Goal: Information Seeking & Learning: Learn about a topic

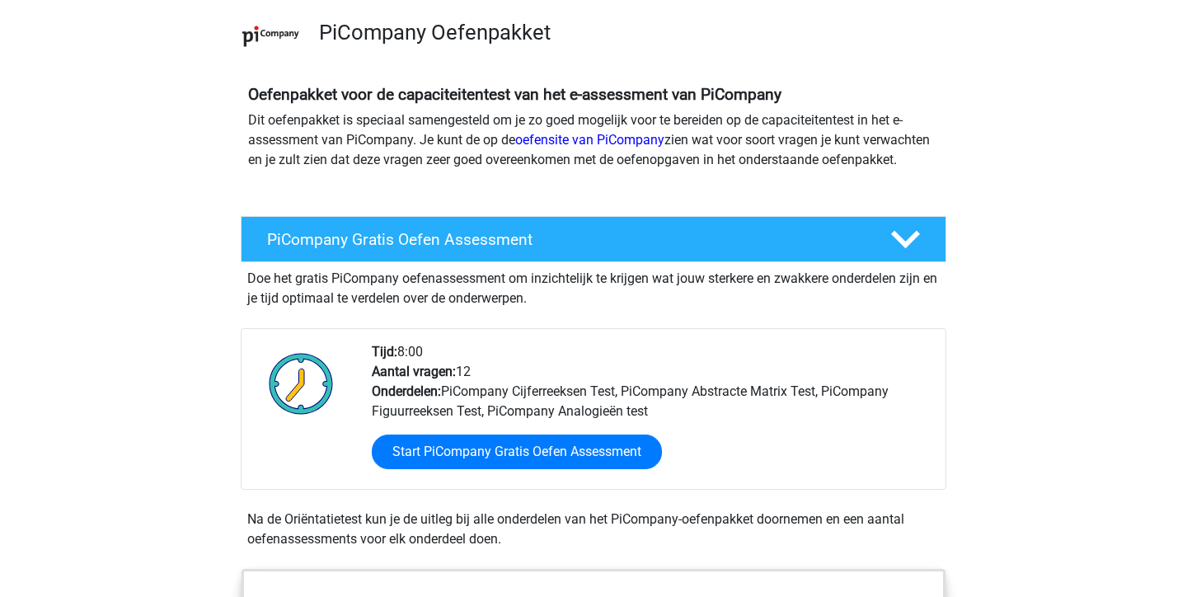
scroll to position [177, 0]
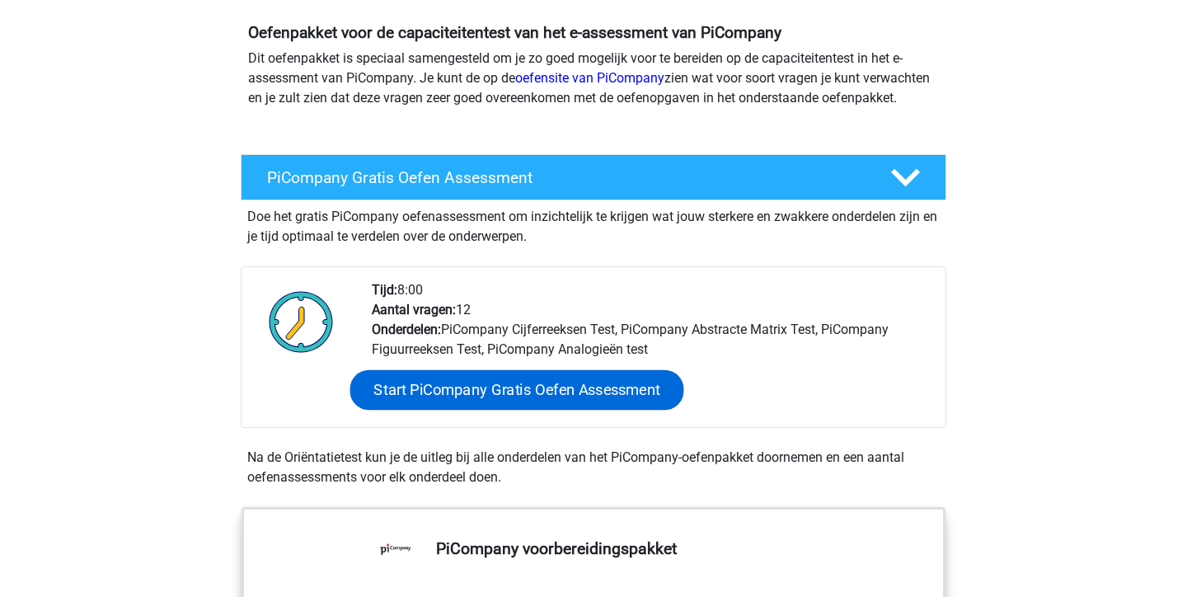
click at [569, 405] on link "Start PiCompany Gratis Oefen Assessment" at bounding box center [517, 390] width 334 height 40
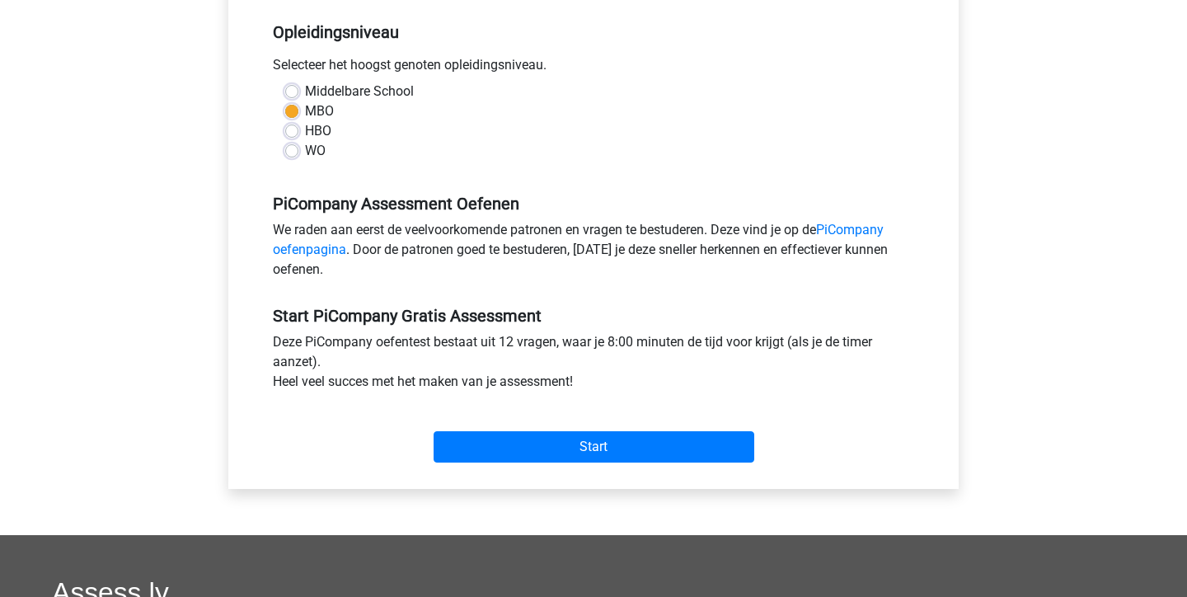
scroll to position [357, 0]
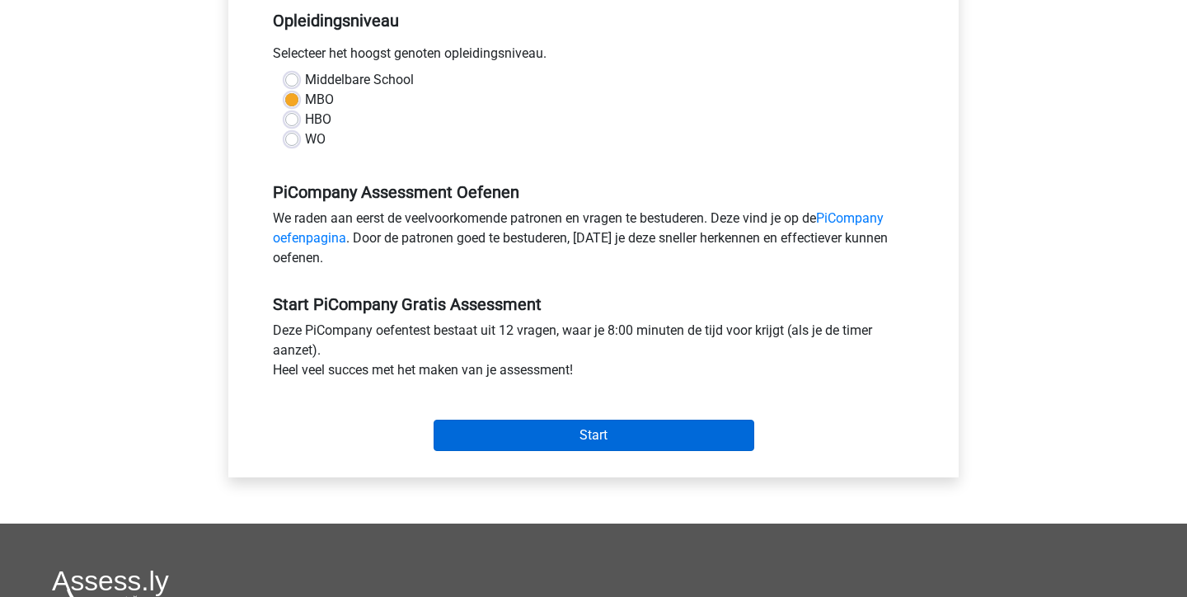
click at [606, 451] on input "Start" at bounding box center [593, 434] width 321 height 31
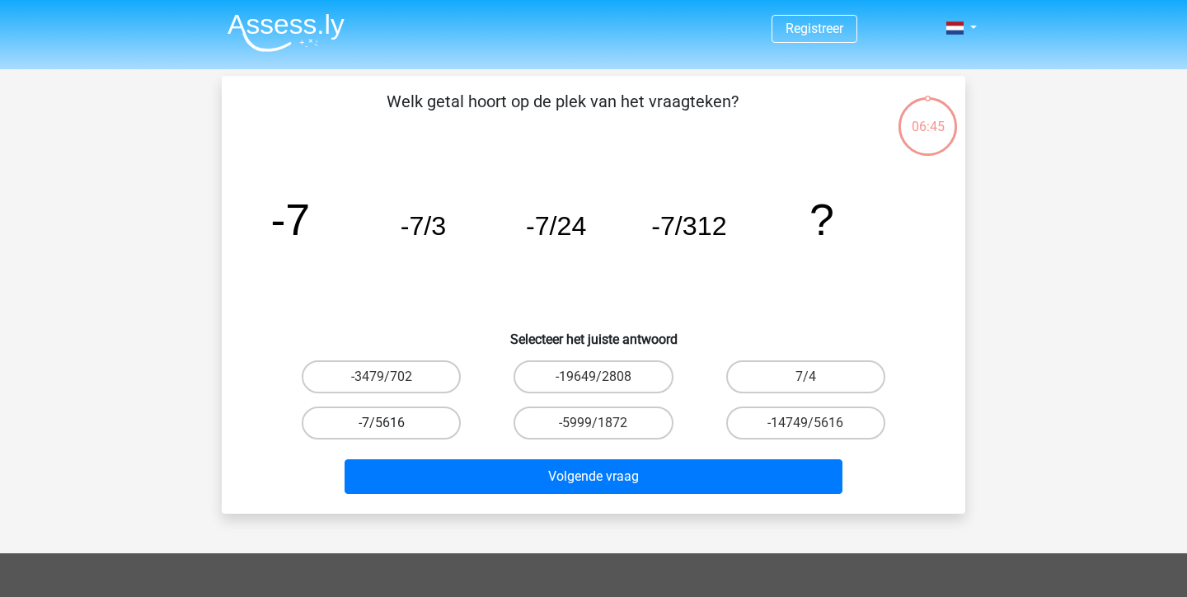
click at [397, 427] on label "-7/5616" at bounding box center [381, 422] width 159 height 33
click at [392, 427] on input "-7/5616" at bounding box center [387, 428] width 11 height 11
radio input "true"
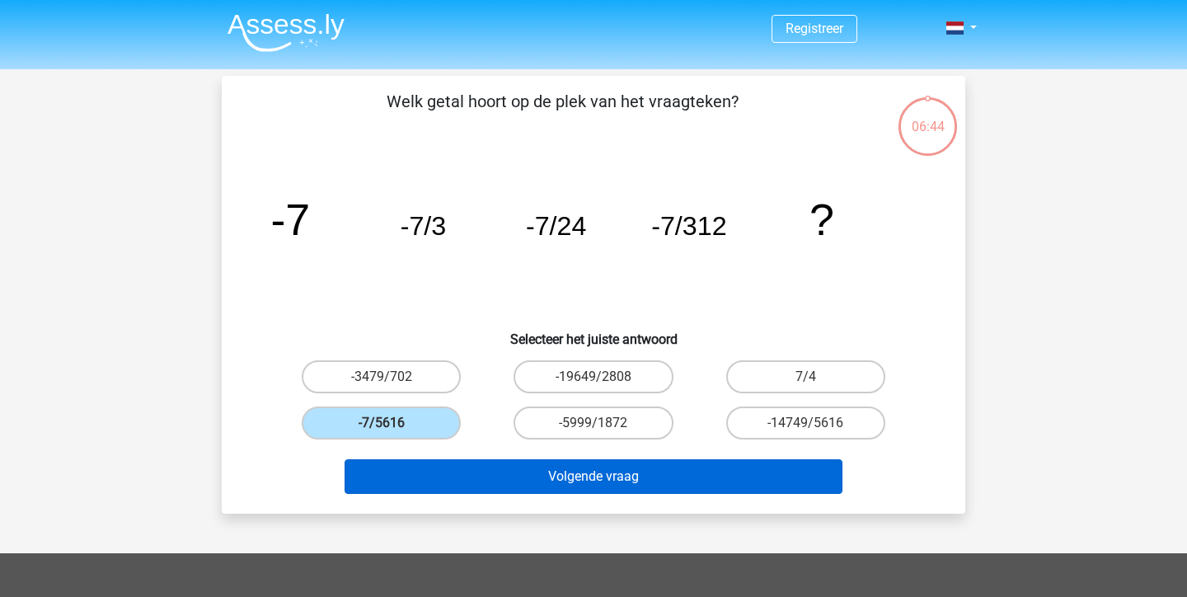
click at [600, 484] on button "Volgende vraag" at bounding box center [593, 476] width 499 height 35
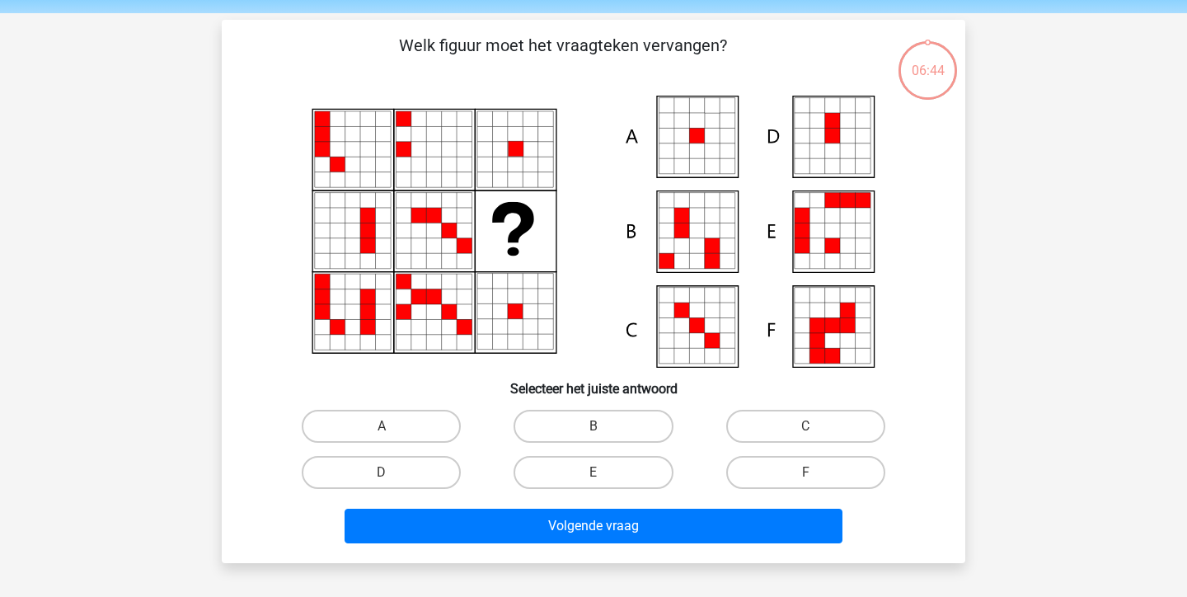
scroll to position [45, 0]
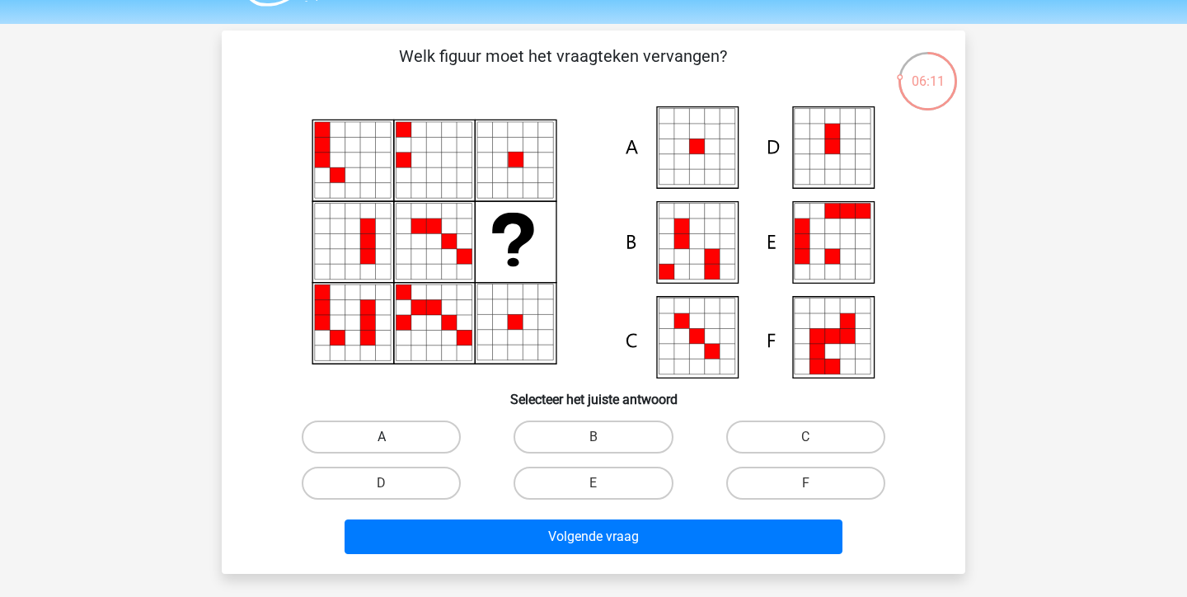
click at [382, 436] on label "A" at bounding box center [381, 436] width 159 height 33
click at [382, 437] on input "A" at bounding box center [387, 442] width 11 height 11
radio input "true"
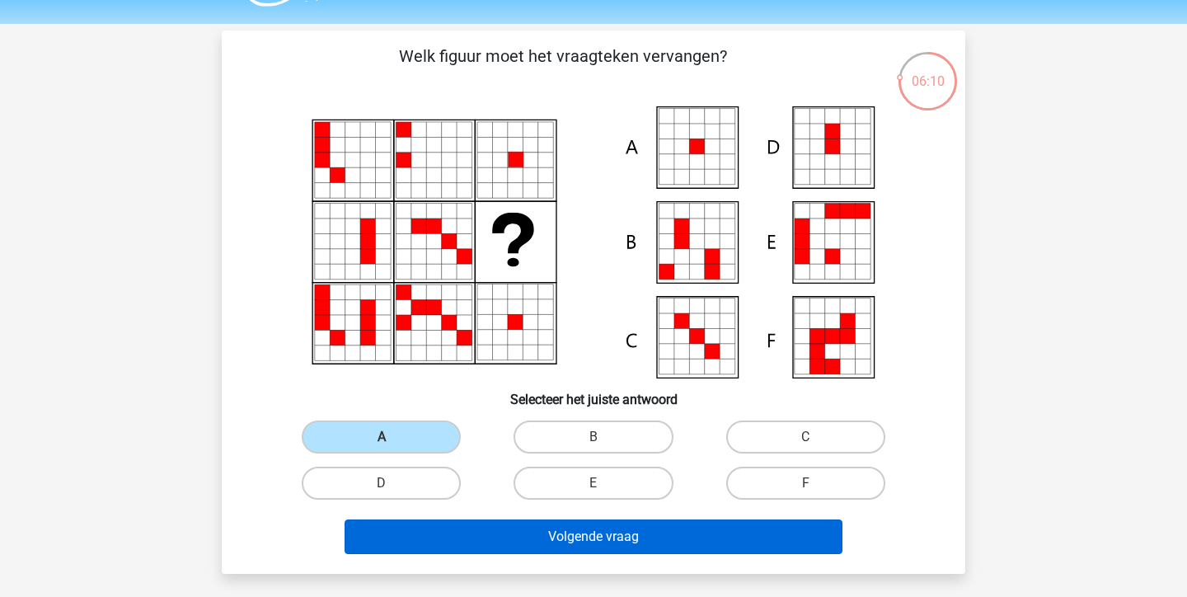
click at [589, 540] on button "Volgende vraag" at bounding box center [593, 536] width 499 height 35
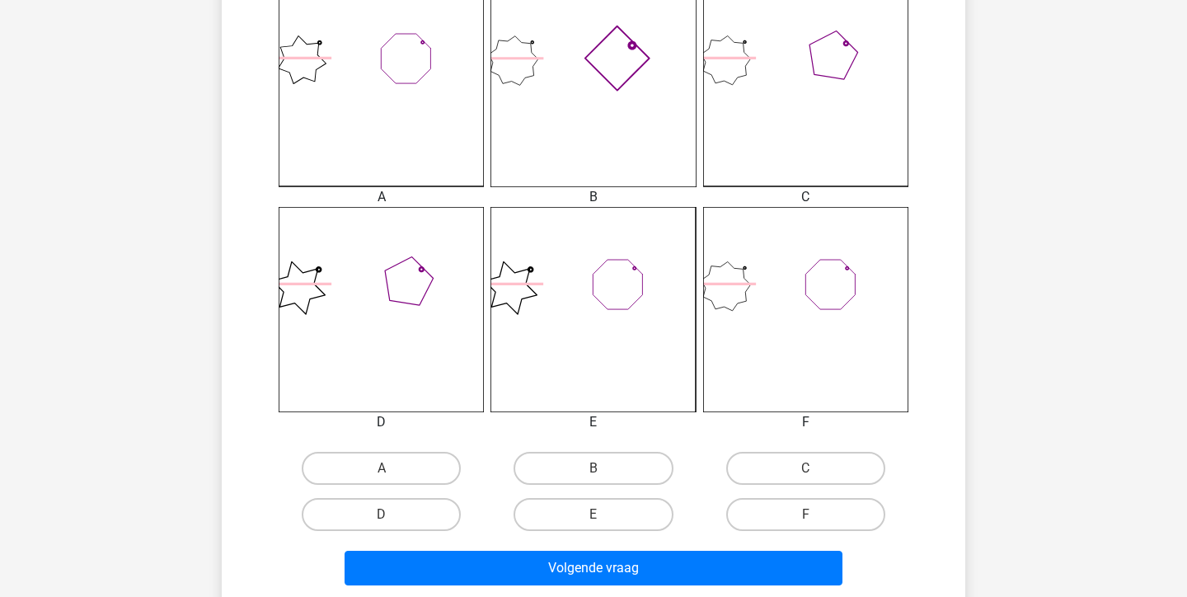
scroll to position [509, 0]
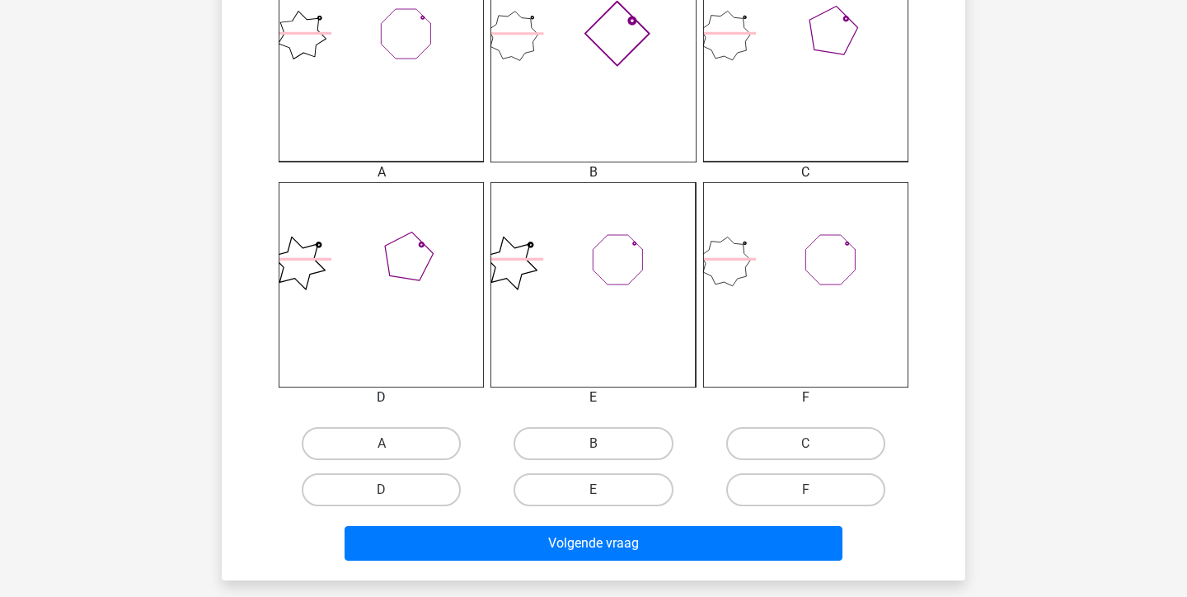
click at [595, 450] on input "B" at bounding box center [598, 448] width 11 height 11
radio input "true"
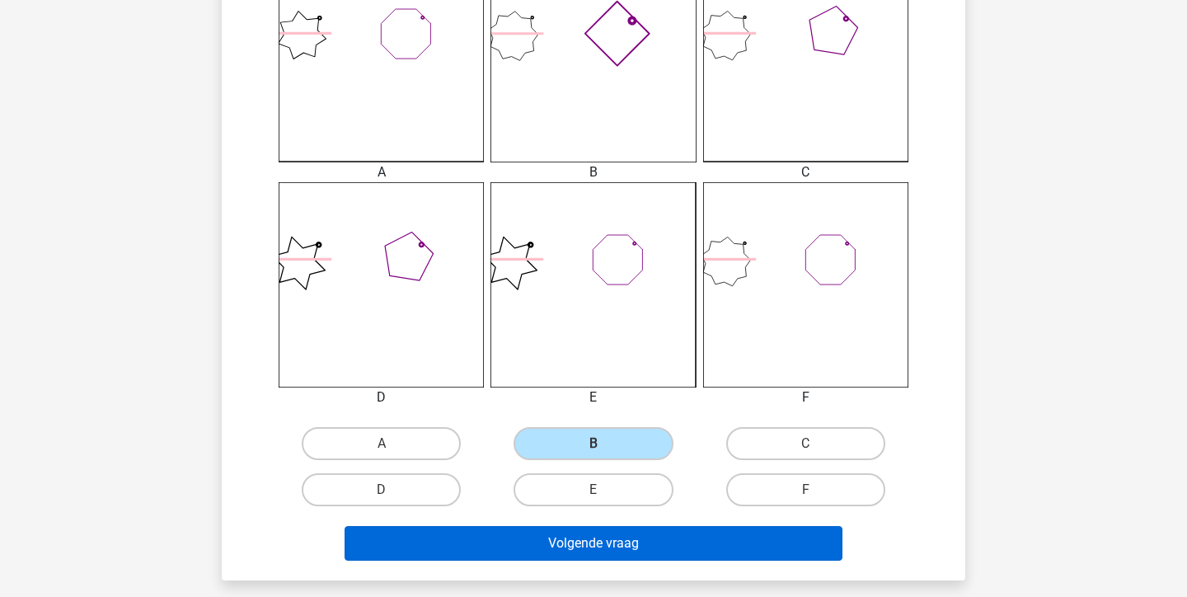
click at [613, 555] on button "Volgende vraag" at bounding box center [593, 543] width 499 height 35
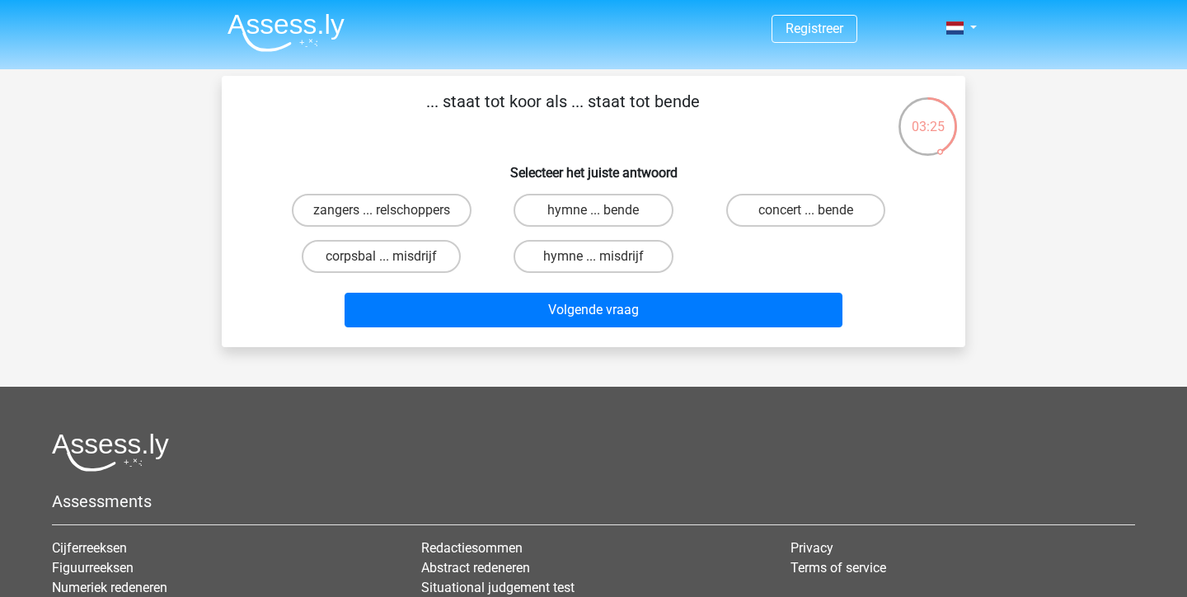
scroll to position [0, 0]
click at [411, 215] on label "zangers ... relschoppers" at bounding box center [382, 210] width 180 height 33
click at [392, 215] on input "zangers ... relschoppers" at bounding box center [387, 215] width 11 height 11
radio input "true"
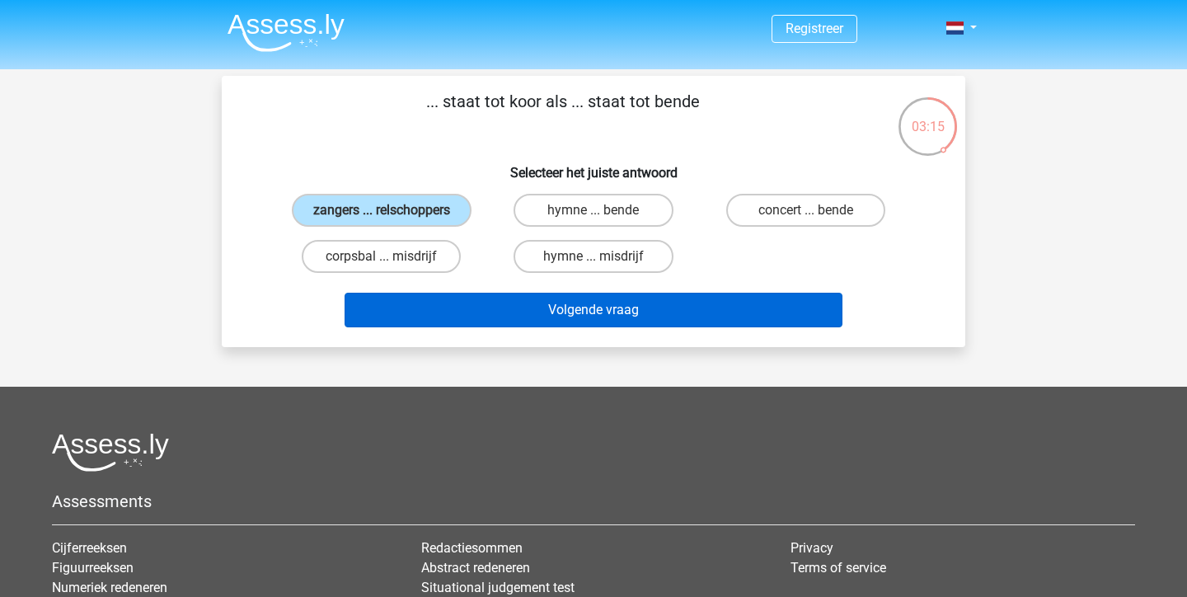
click at [612, 313] on button "Volgende vraag" at bounding box center [593, 310] width 499 height 35
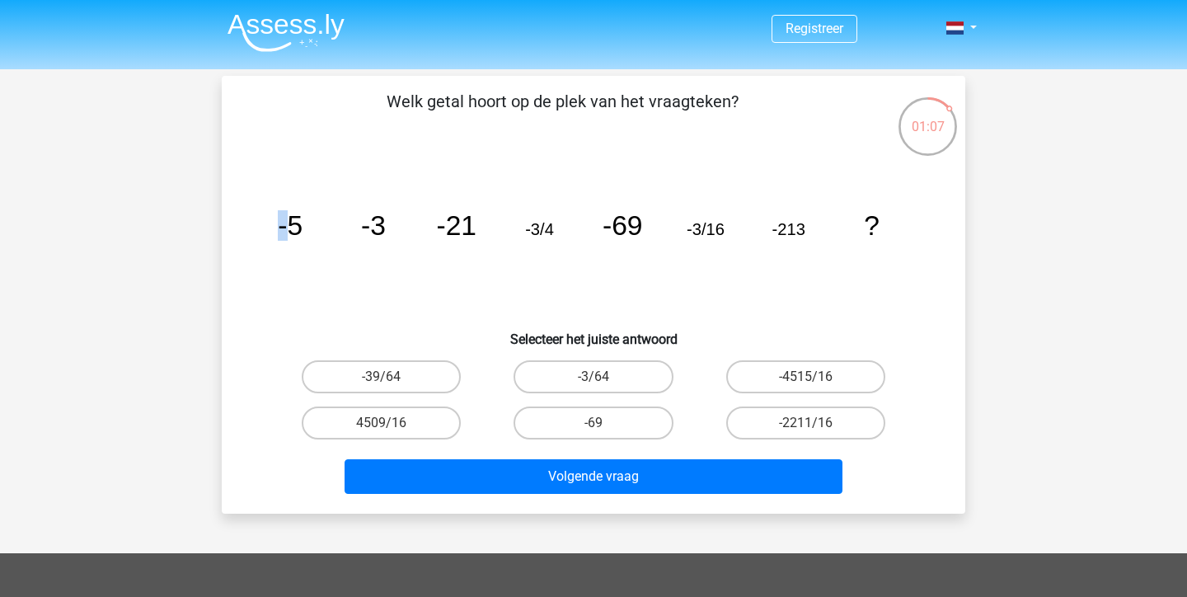
drag, startPoint x: 293, startPoint y: 223, endPoint x: 391, endPoint y: 227, distance: 99.0
click at [392, 227] on icon "image/svg+xml -5 -3 -21 -3/4 -69 -3/16 -213 ?" at bounding box center [593, 235] width 664 height 166
click at [391, 227] on icon "image/svg+xml -5 -3 -21 -3/4 -69 -3/16 -213 ?" at bounding box center [593, 235] width 664 height 166
click at [825, 383] on label "-4515/16" at bounding box center [805, 376] width 159 height 33
click at [816, 383] on input "-4515/16" at bounding box center [810, 382] width 11 height 11
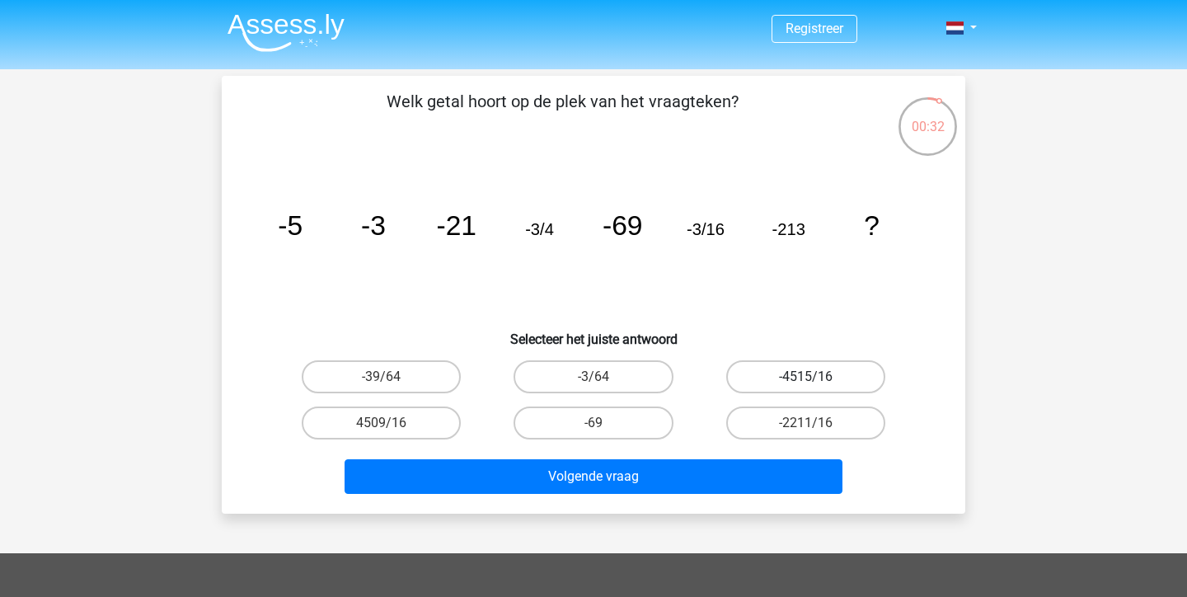
radio input "true"
click at [764, 452] on div "Volgende vraag" at bounding box center [593, 473] width 691 height 54
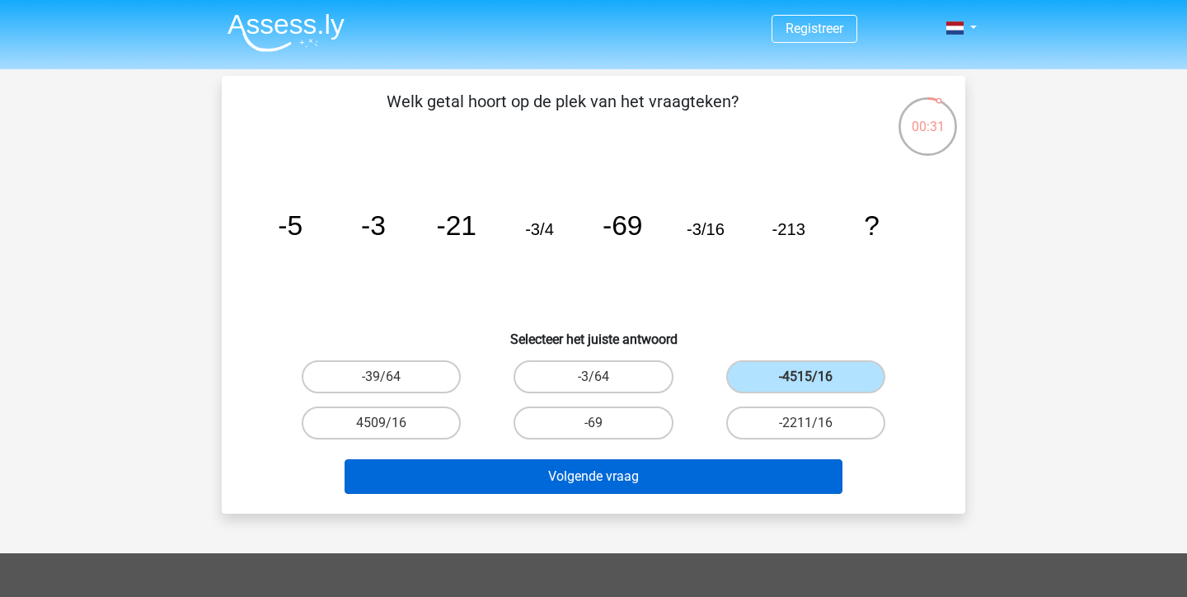
click at [757, 476] on button "Volgende vraag" at bounding box center [593, 476] width 499 height 35
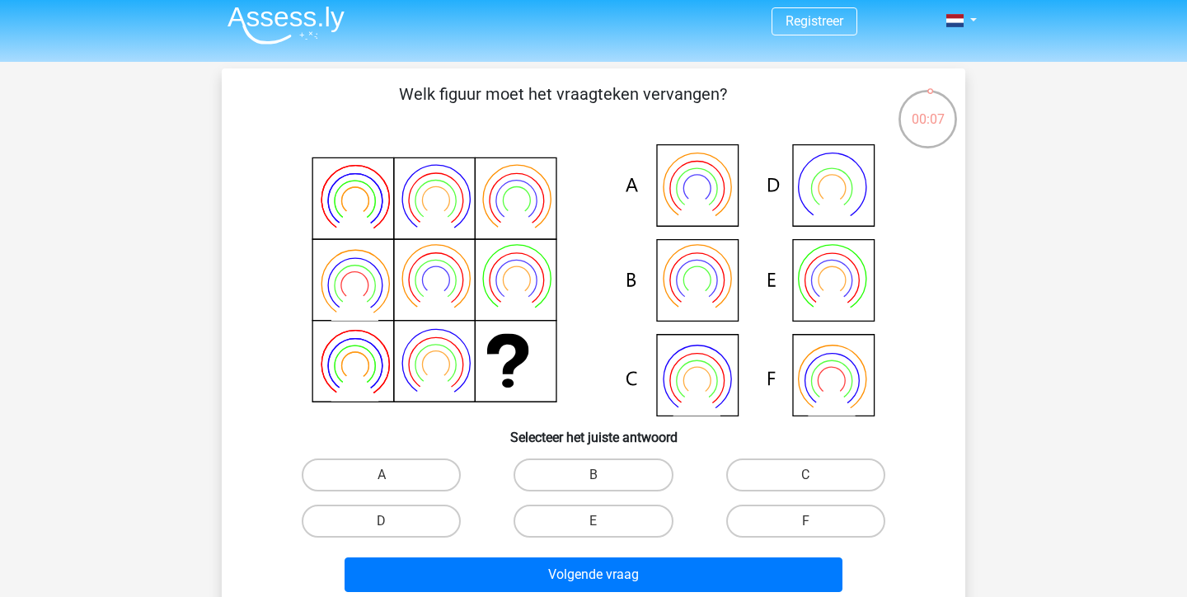
scroll to position [27, 0]
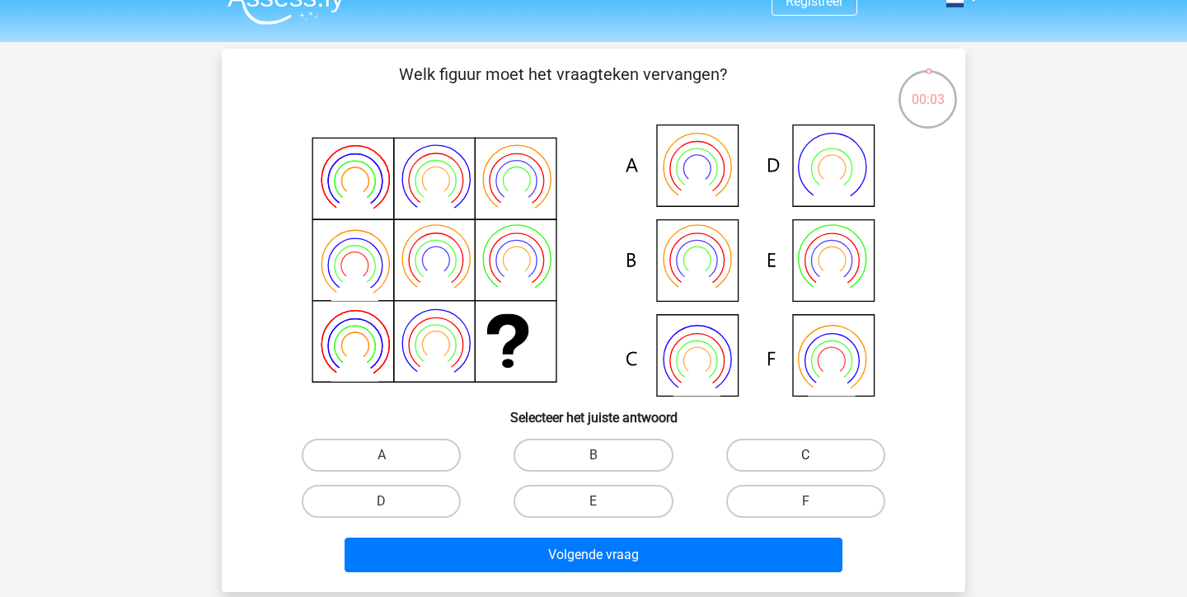
click at [818, 464] on label "C" at bounding box center [805, 454] width 159 height 33
click at [816, 464] on input "C" at bounding box center [810, 460] width 11 height 11
radio input "true"
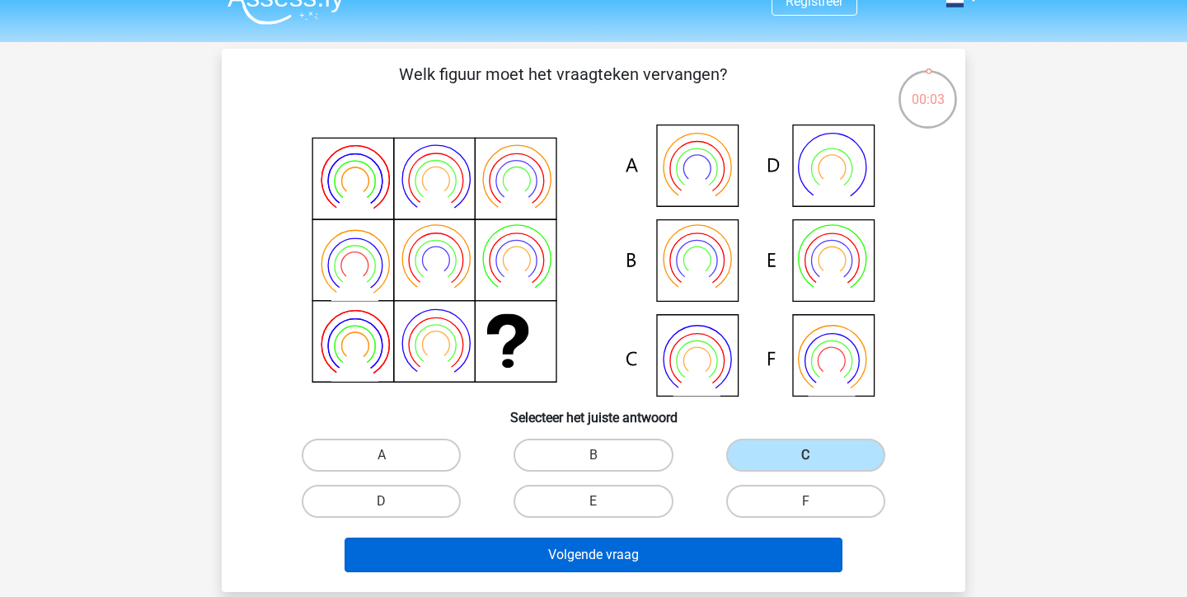
click at [719, 554] on button "Volgende vraag" at bounding box center [593, 554] width 499 height 35
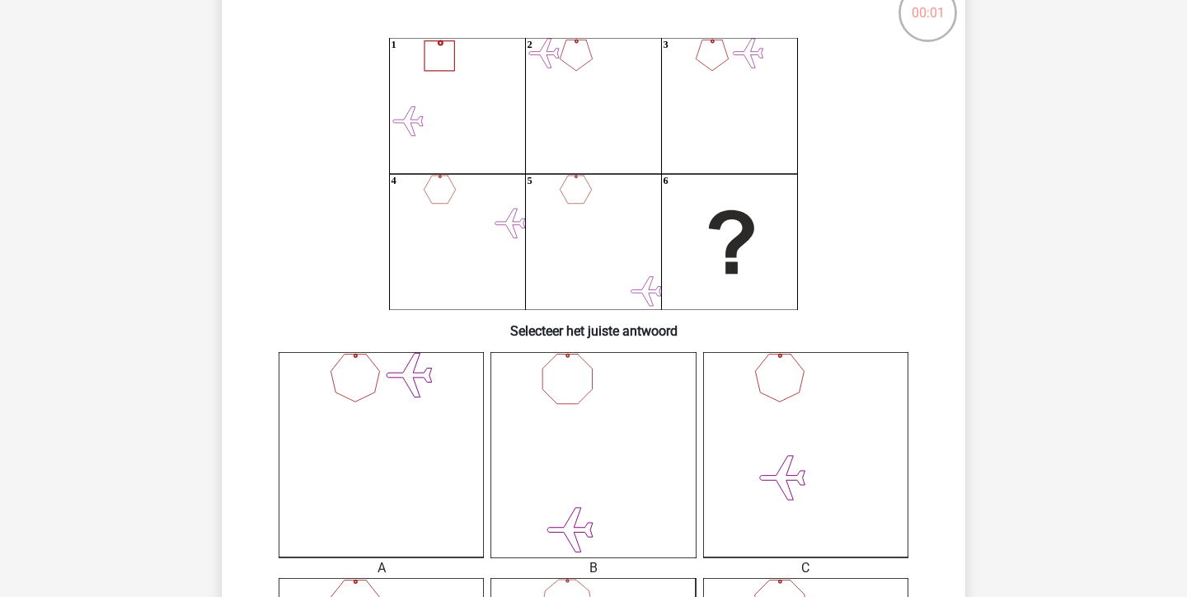
scroll to position [120, 0]
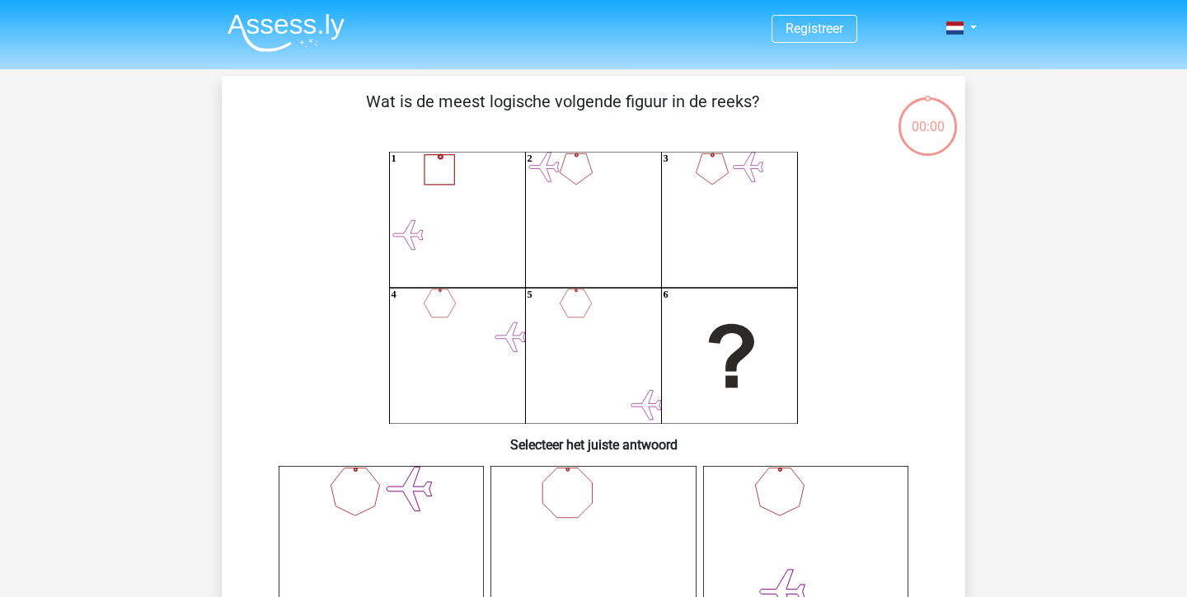
scroll to position [120, 0]
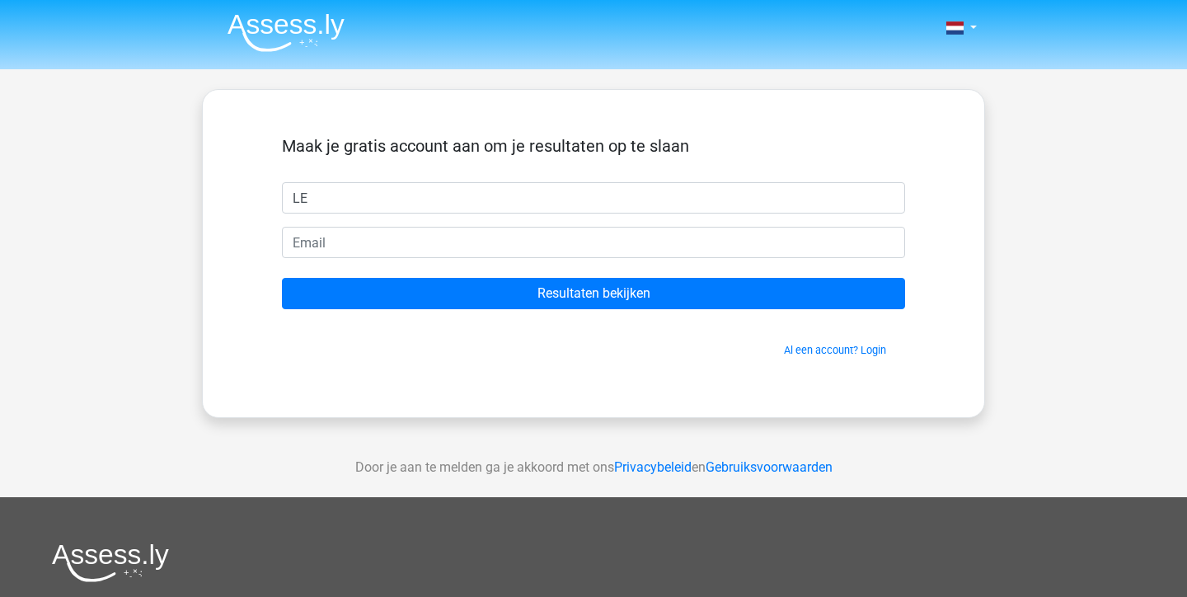
type input "L"
type input "Levi"
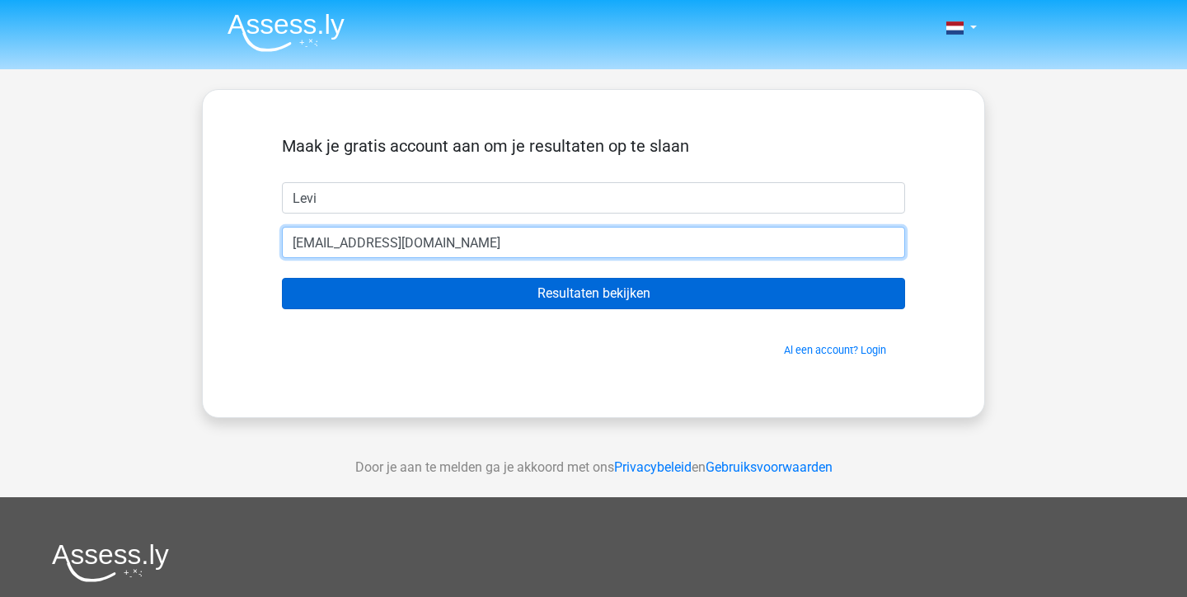
type input "[EMAIL_ADDRESS][DOMAIN_NAME]"
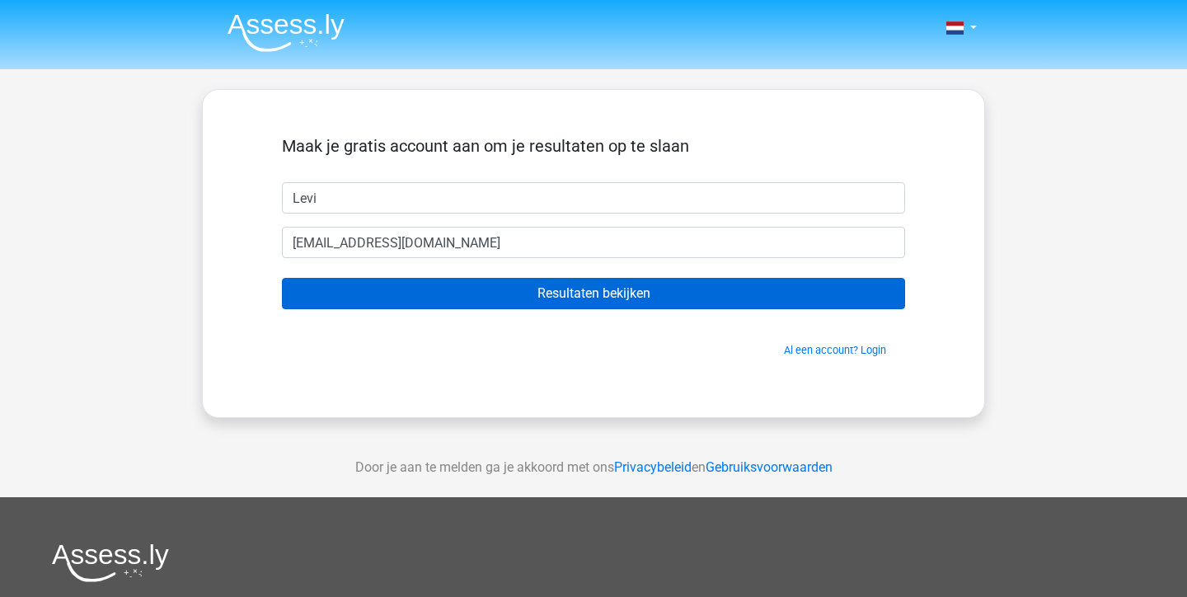
click at [617, 284] on input "Resultaten bekijken" at bounding box center [593, 293] width 623 height 31
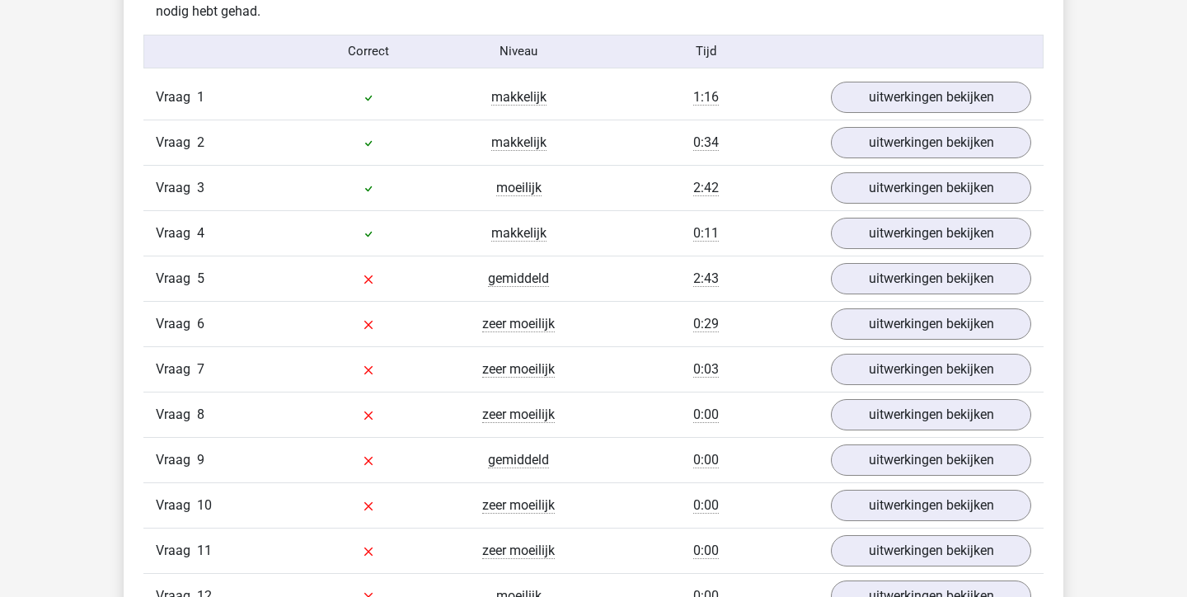
scroll to position [1799, 0]
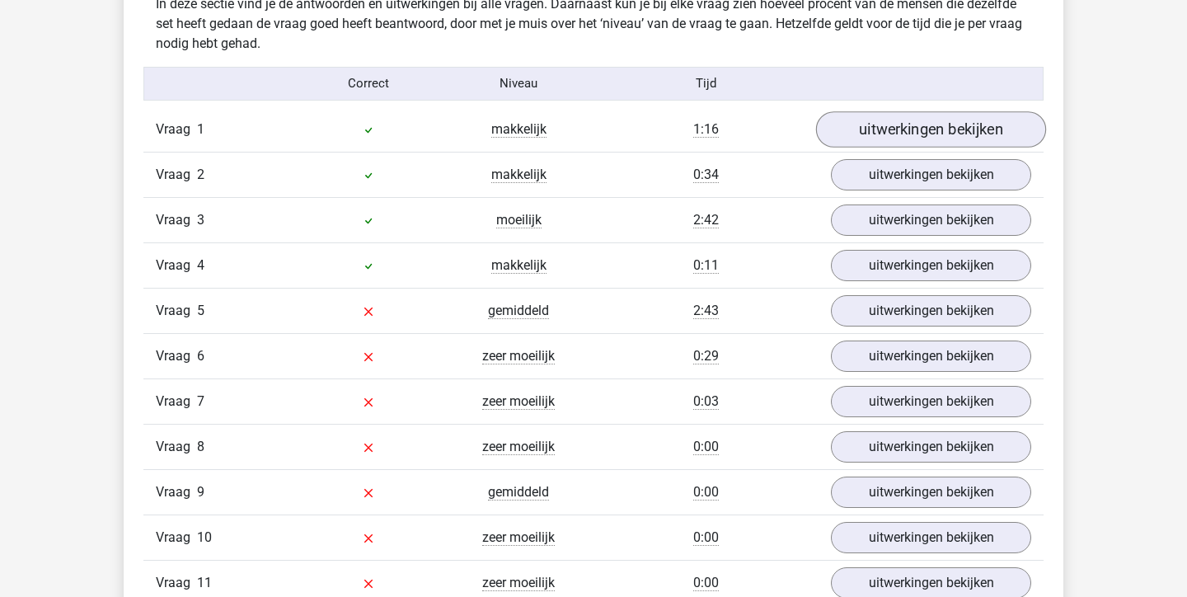
click at [889, 125] on link "uitwerkingen bekijken" at bounding box center [931, 129] width 230 height 36
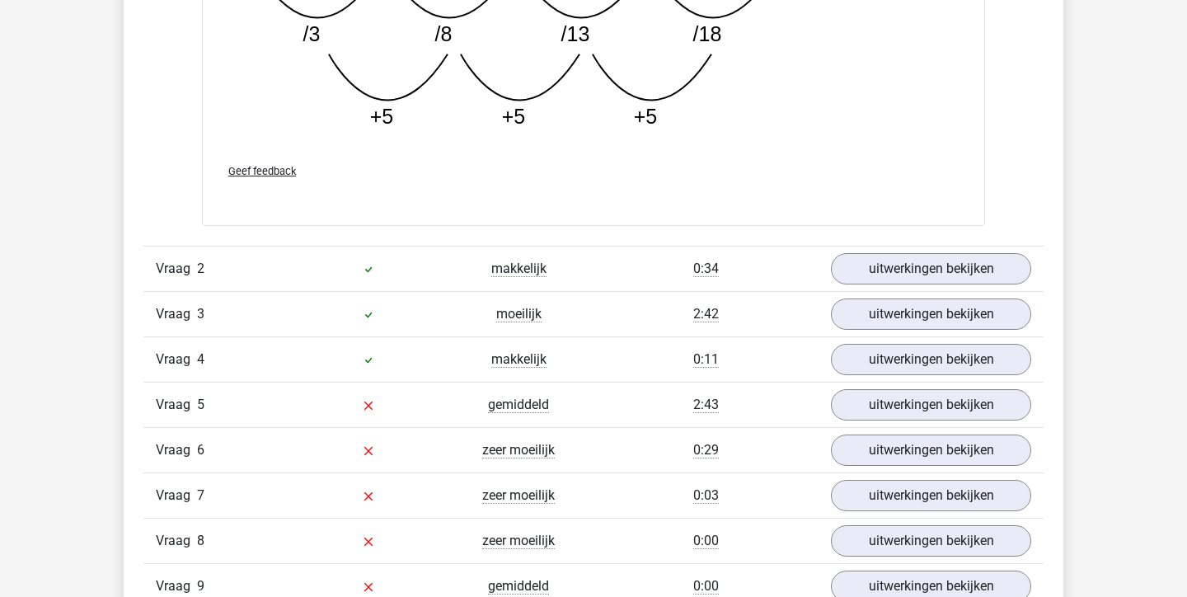
scroll to position [2552, 0]
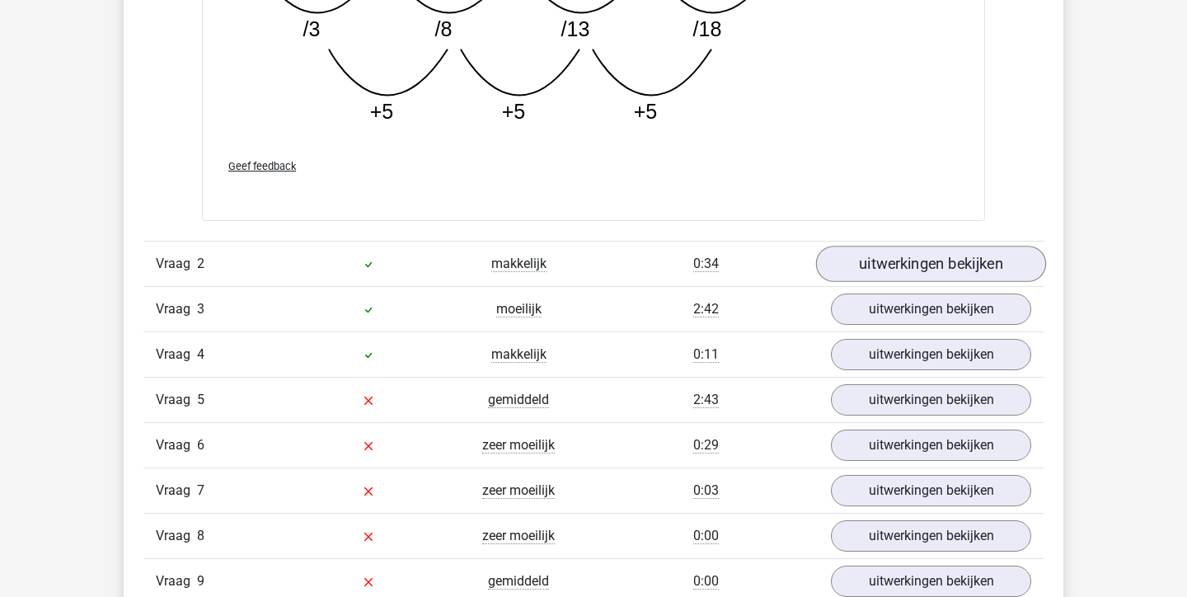
click at [926, 272] on link "uitwerkingen bekijken" at bounding box center [931, 264] width 230 height 36
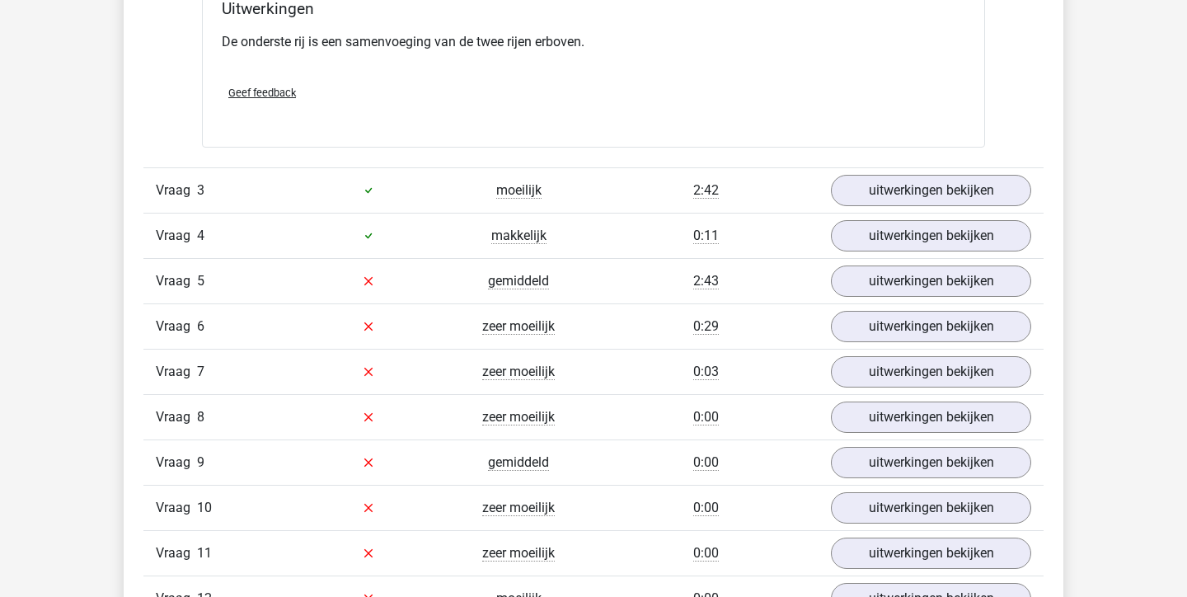
scroll to position [3334, 0]
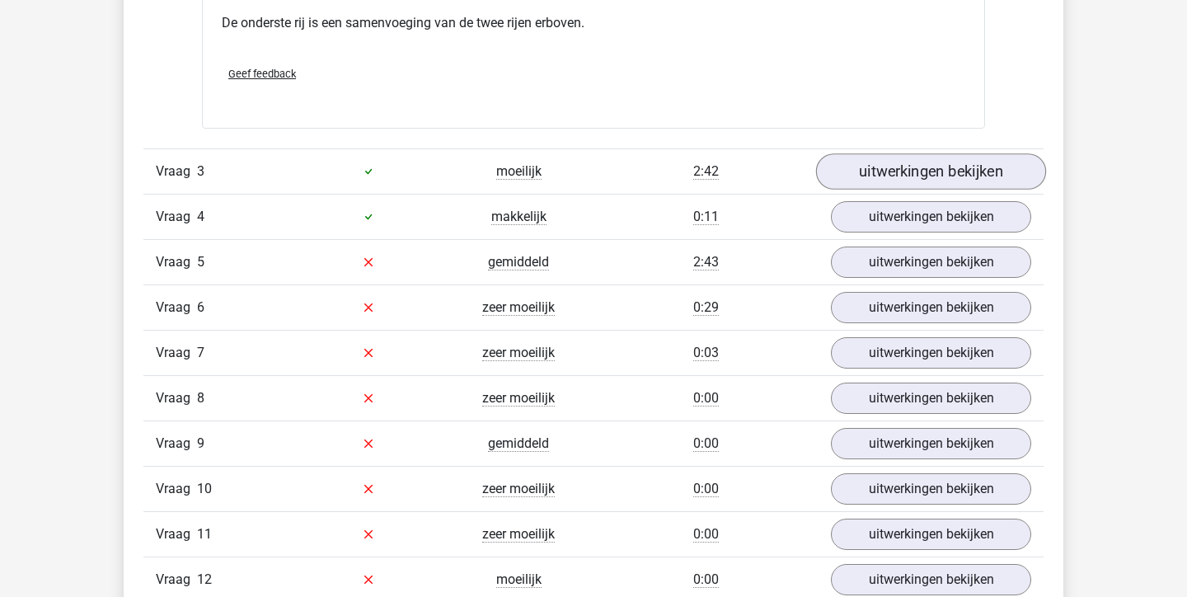
click at [894, 169] on link "uitwerkingen bekijken" at bounding box center [931, 171] width 230 height 36
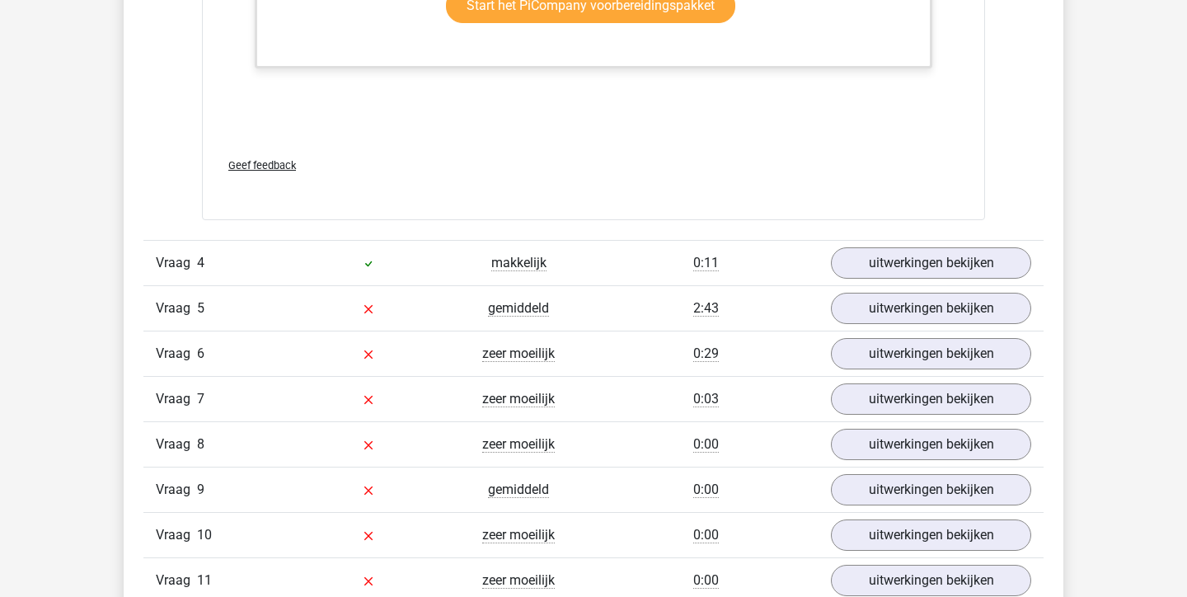
scroll to position [4787, 0]
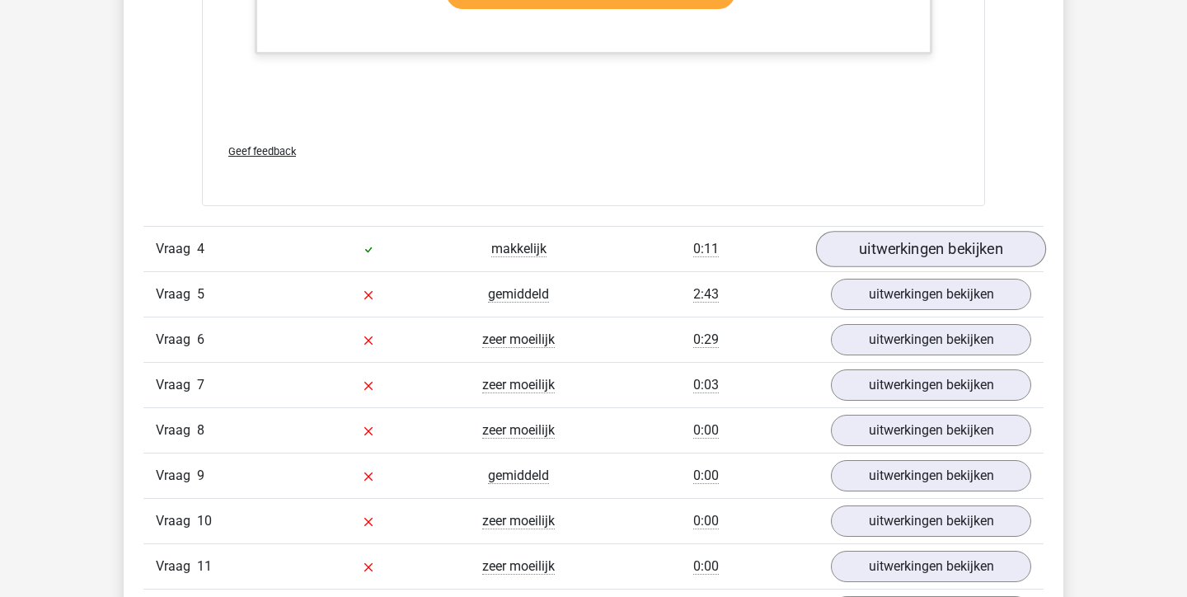
click at [919, 264] on link "uitwerkingen bekijken" at bounding box center [931, 249] width 230 height 36
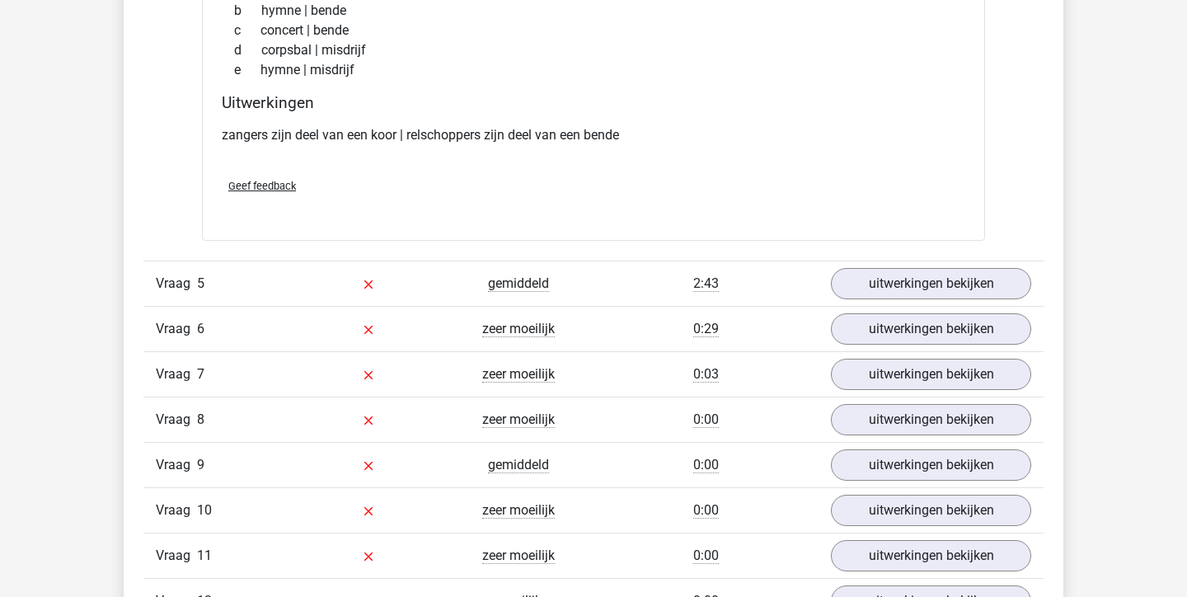
scroll to position [5152, 0]
click at [906, 301] on link "uitwerkingen bekijken" at bounding box center [931, 283] width 230 height 36
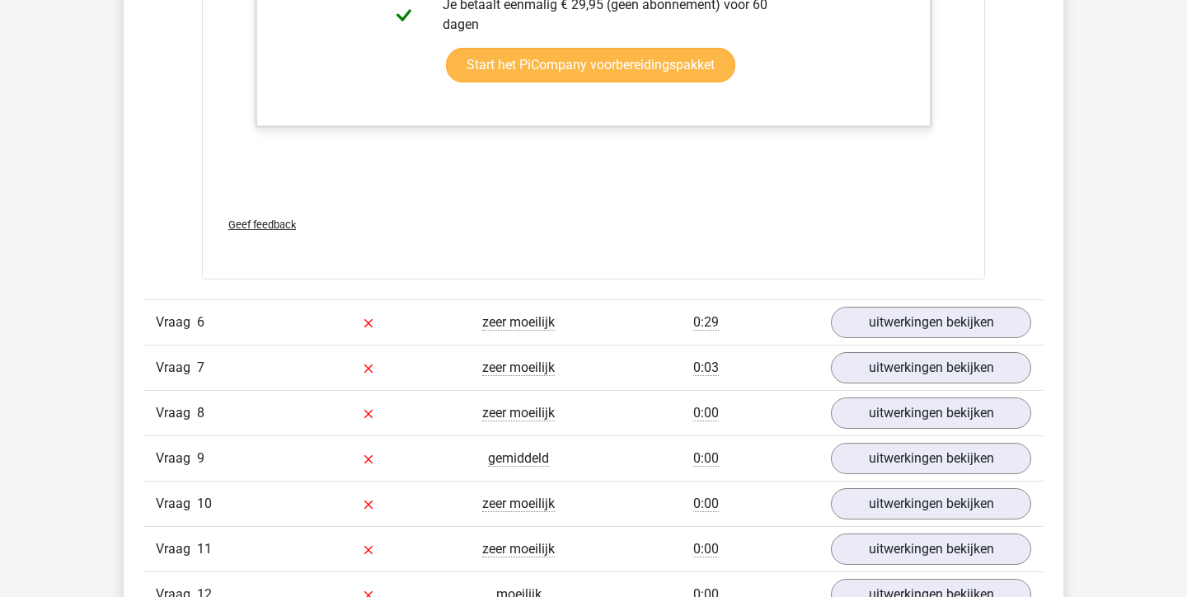
scroll to position [6174, 0]
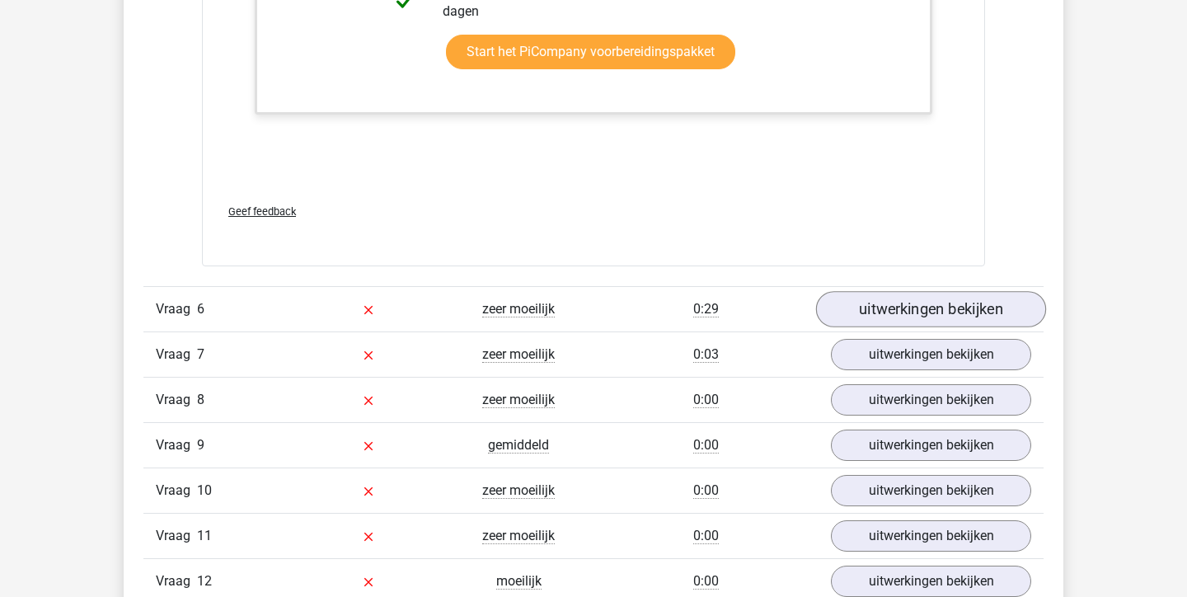
click at [907, 327] on link "uitwerkingen bekijken" at bounding box center [931, 309] width 230 height 36
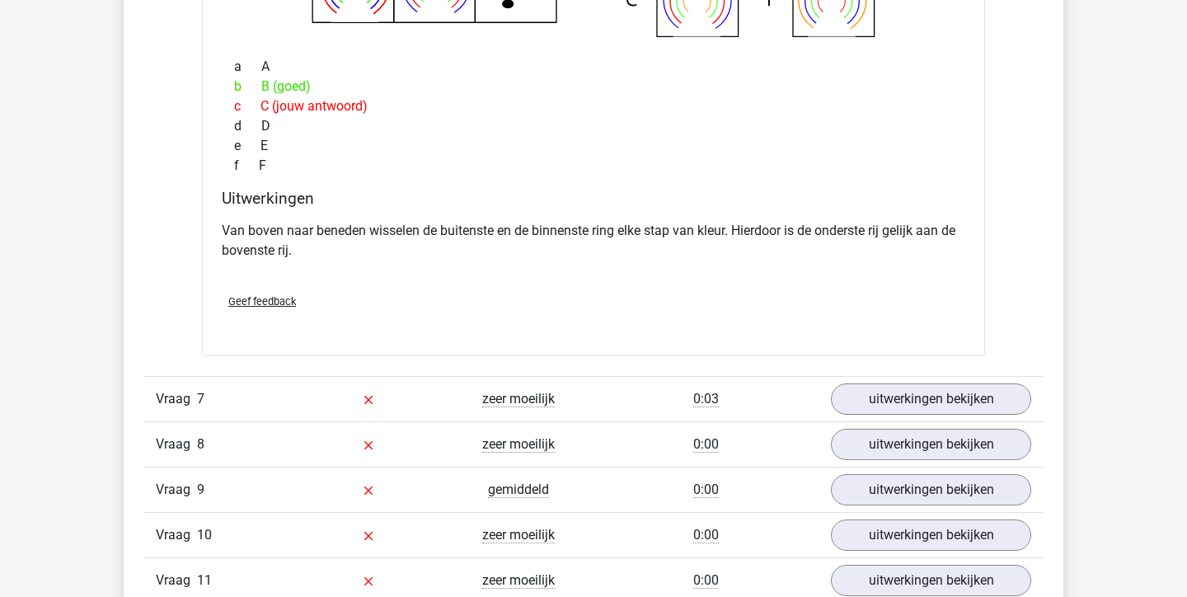
scroll to position [6812, 0]
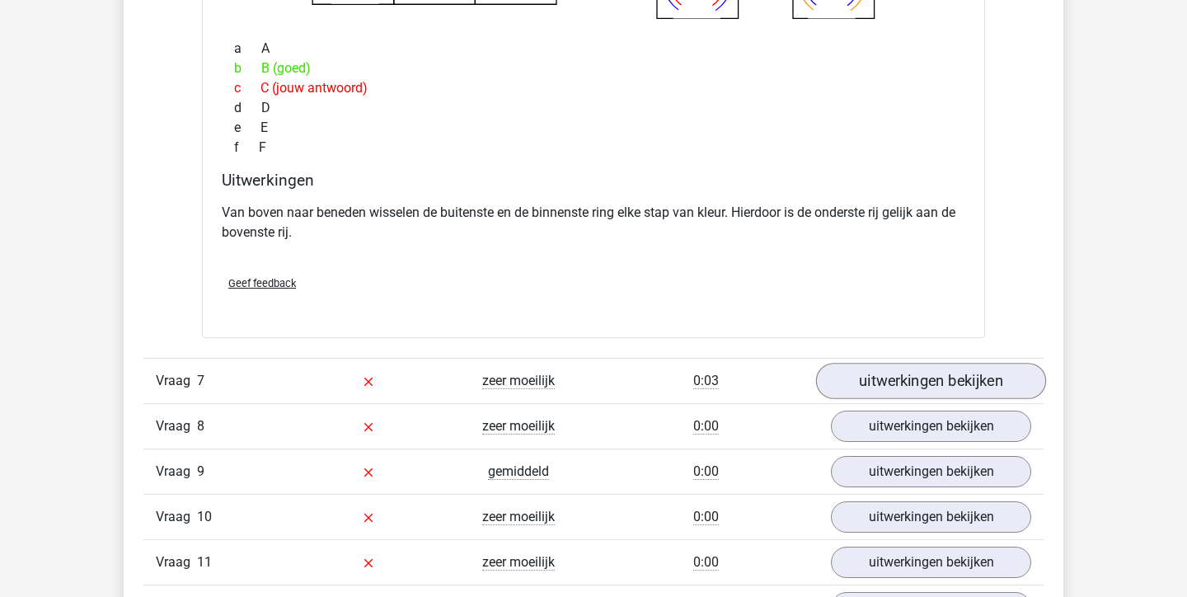
click at [899, 397] on link "uitwerkingen bekijken" at bounding box center [931, 381] width 230 height 36
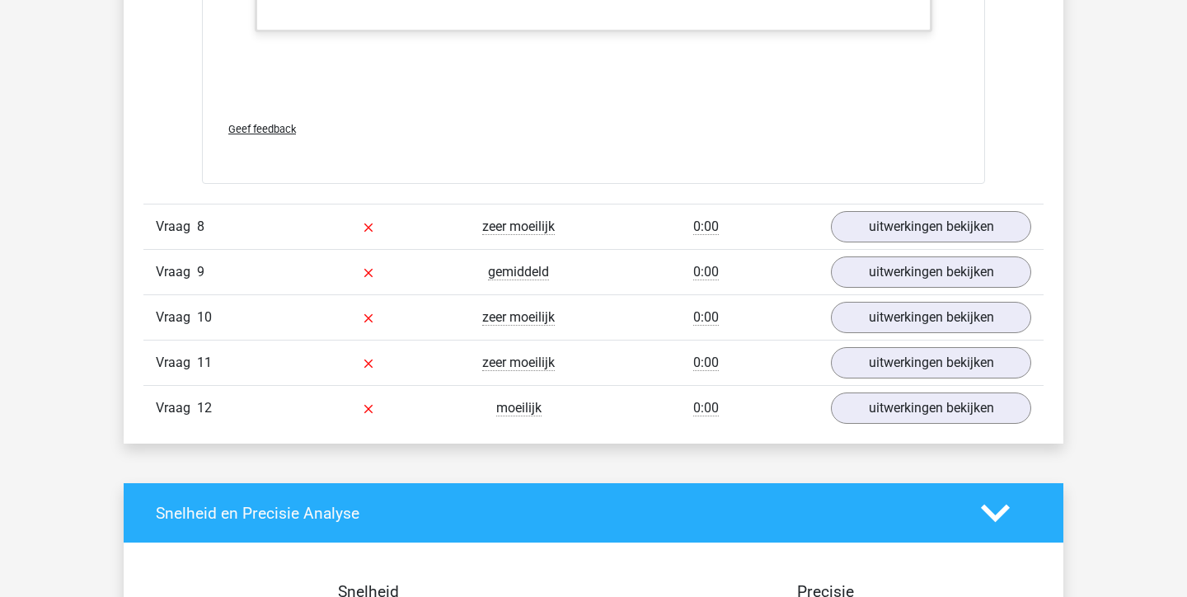
scroll to position [8521, 0]
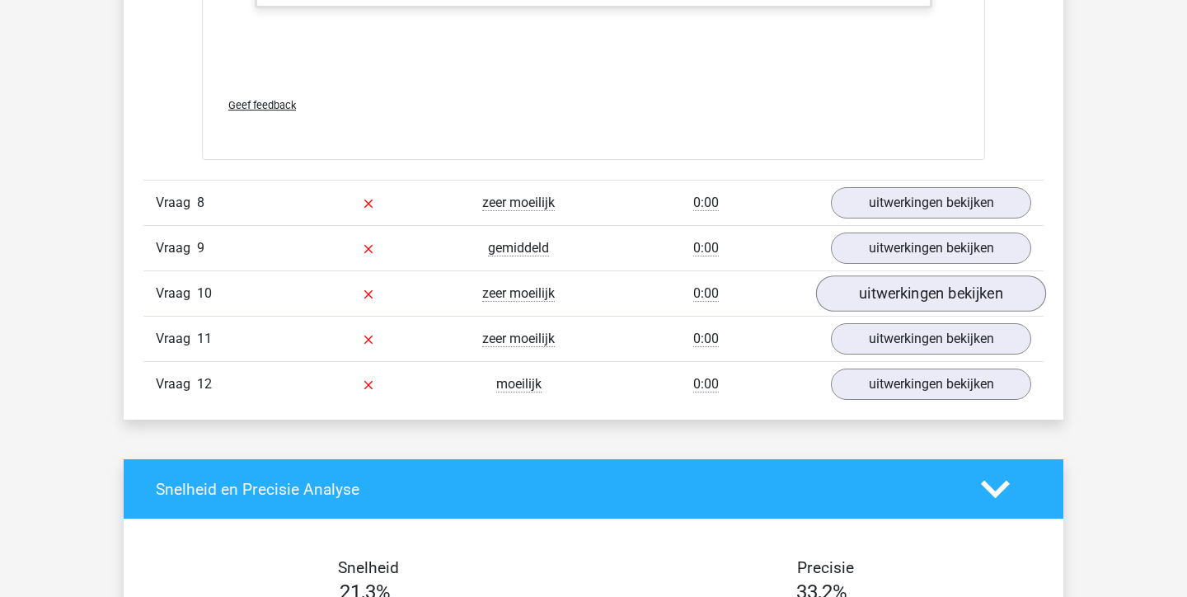
click at [897, 312] on link "uitwerkingen bekijken" at bounding box center [931, 293] width 230 height 36
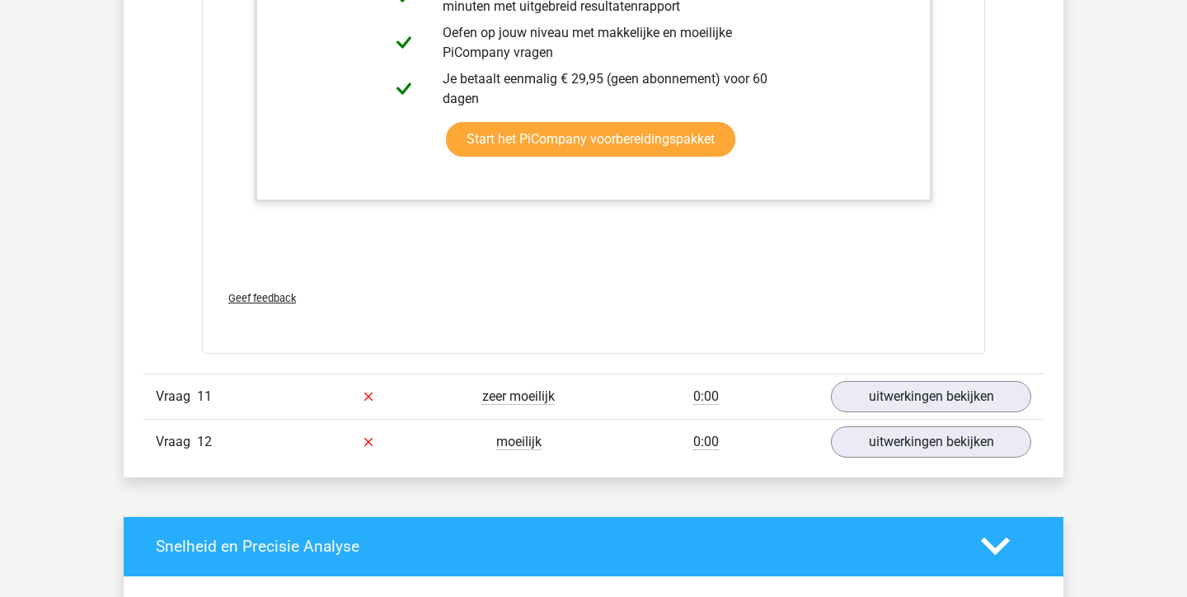
scroll to position [9561, 0]
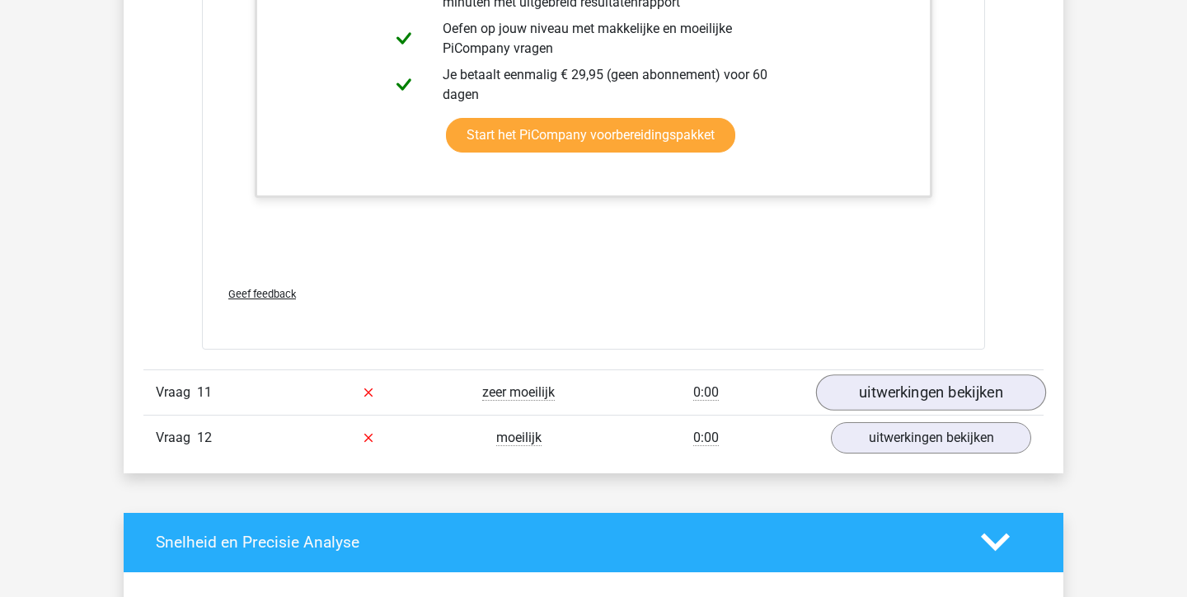
click at [894, 410] on link "uitwerkingen bekijken" at bounding box center [931, 392] width 230 height 36
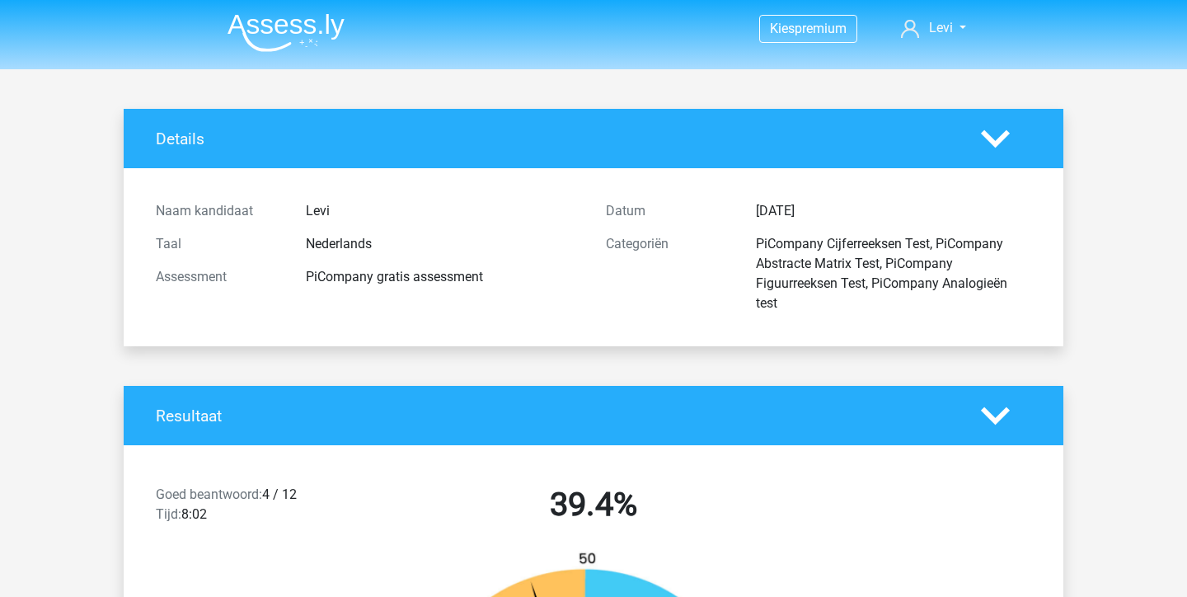
scroll to position [0, 0]
